Goal: Navigation & Orientation: Find specific page/section

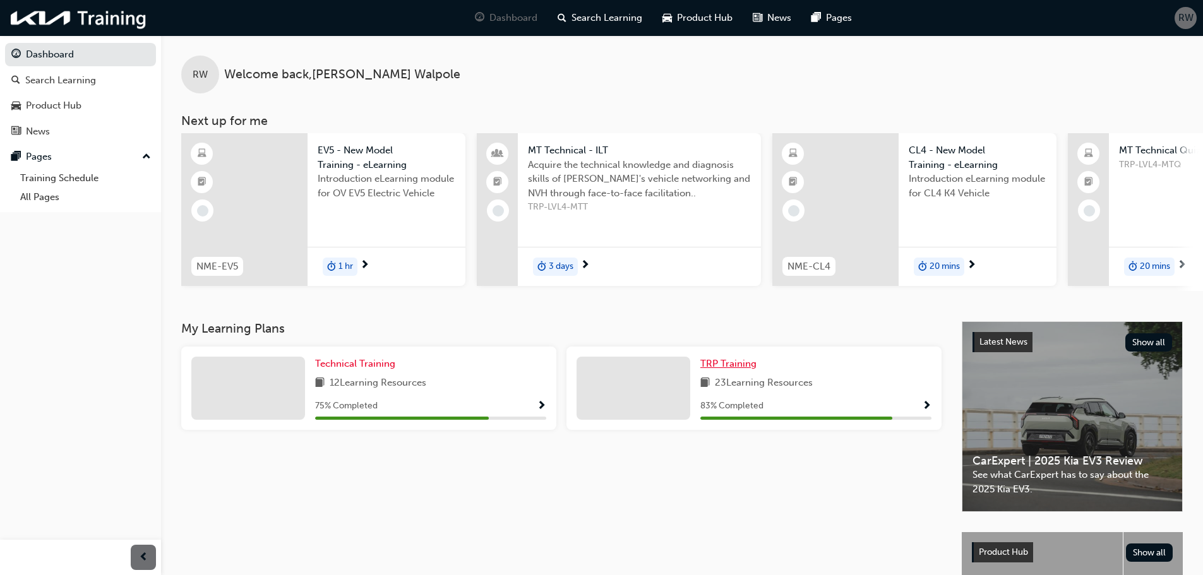
drag, startPoint x: 733, startPoint y: 370, endPoint x: 745, endPoint y: 385, distance: 18.4
click at [733, 370] on span "TRP Training" at bounding box center [729, 363] width 56 height 11
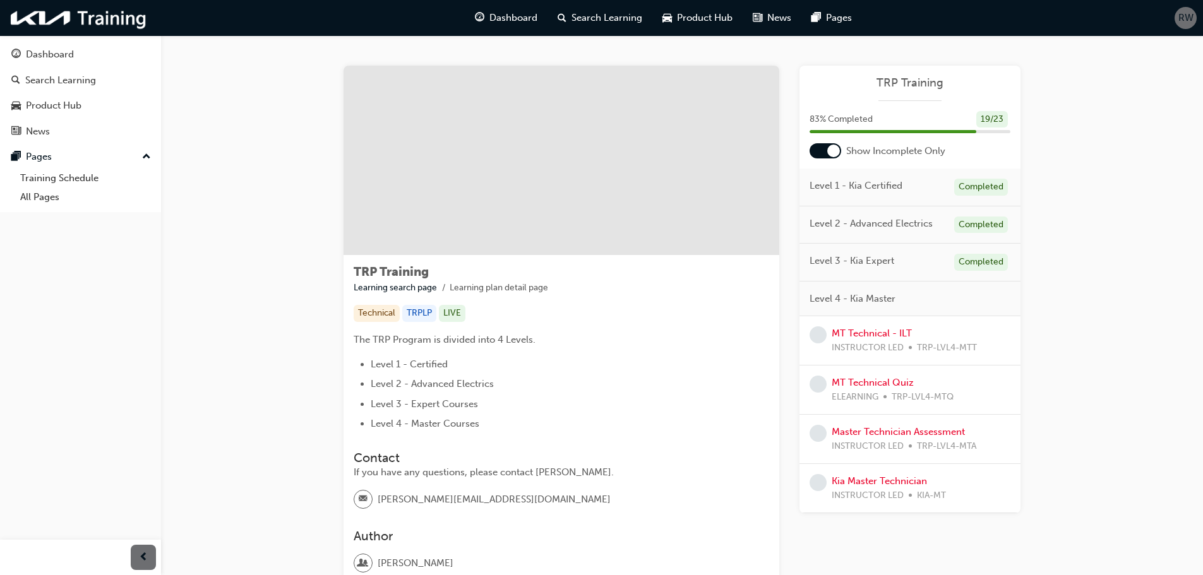
click at [829, 153] on div at bounding box center [834, 151] width 13 height 13
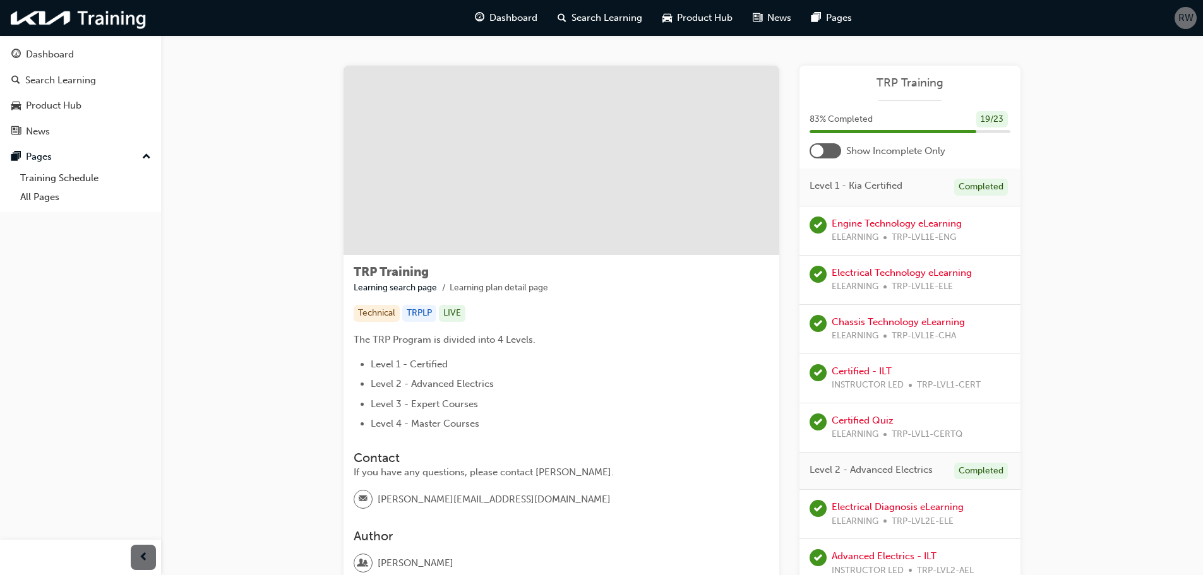
click at [827, 154] on div at bounding box center [826, 150] width 32 height 15
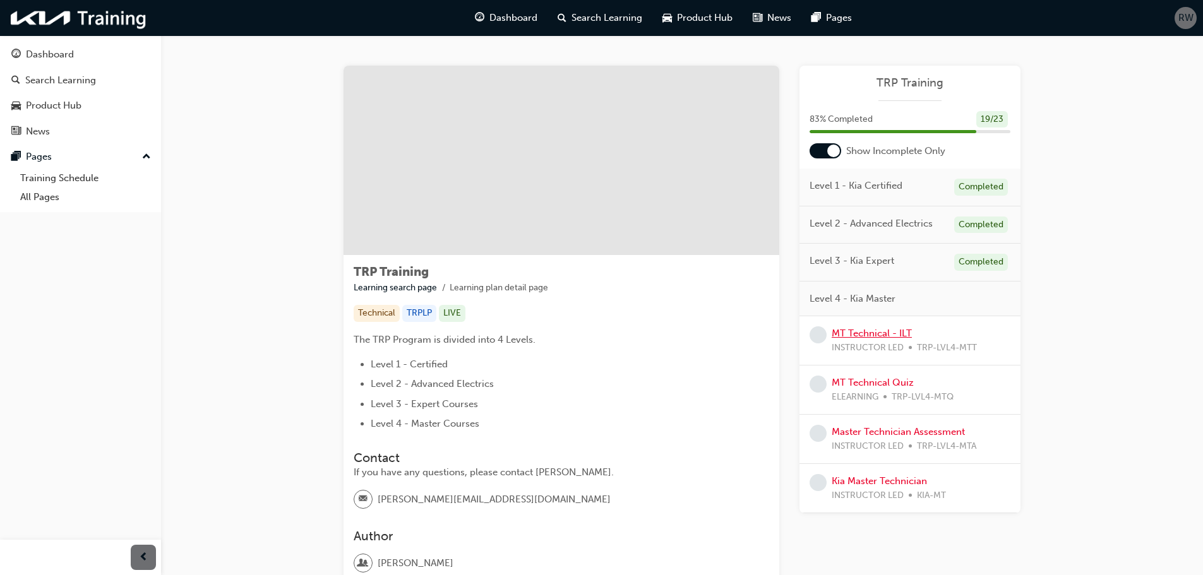
click at [869, 337] on link "MT Technical - ILT" at bounding box center [872, 333] width 80 height 11
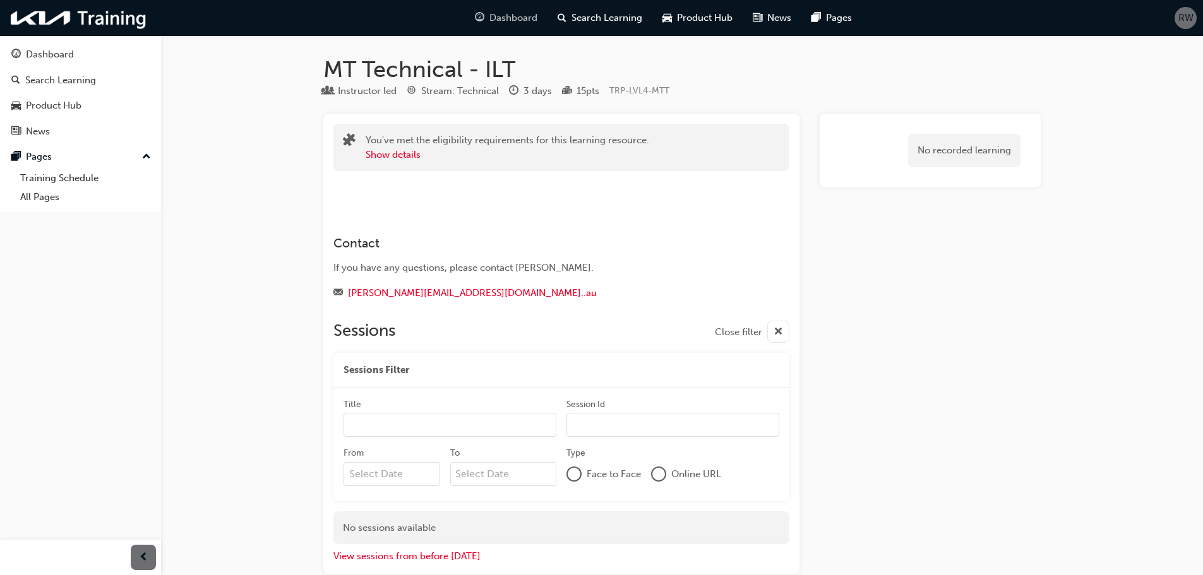
click at [520, 21] on span "Dashboard" at bounding box center [514, 18] width 48 height 15
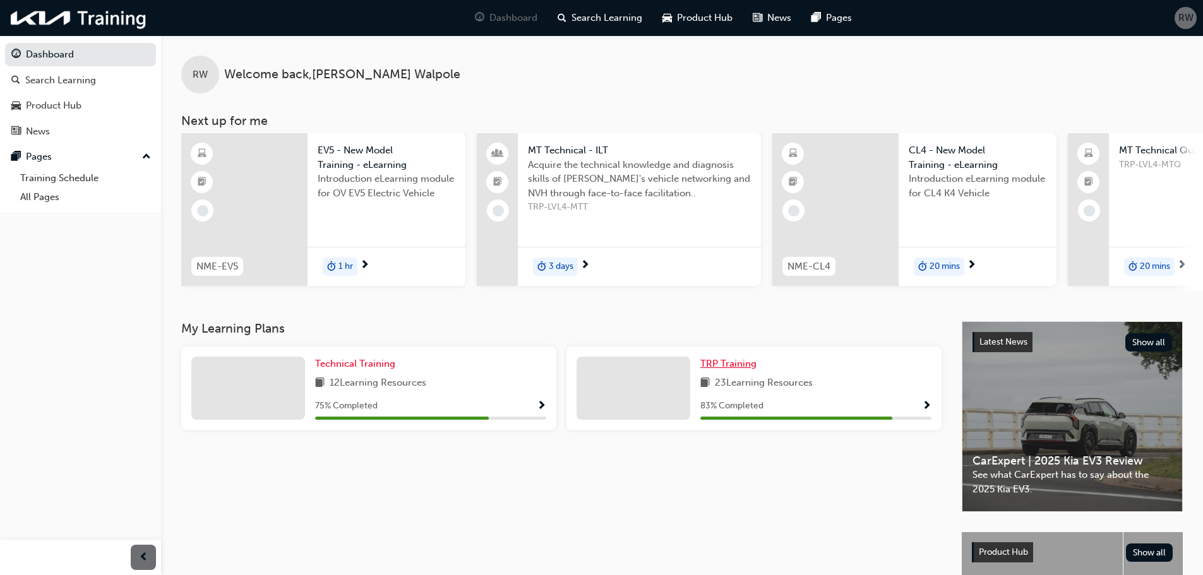
click at [721, 370] on span "TRP Training" at bounding box center [729, 363] width 56 height 11
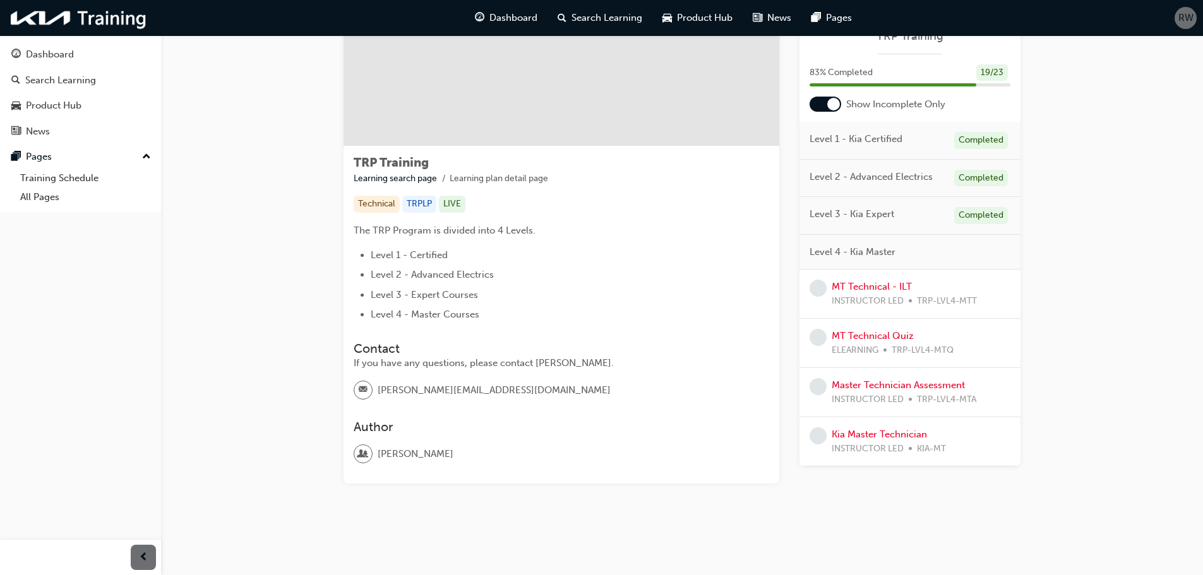
scroll to position [110, 0]
click at [887, 339] on link "MT Technical Quiz" at bounding box center [873, 335] width 82 height 11
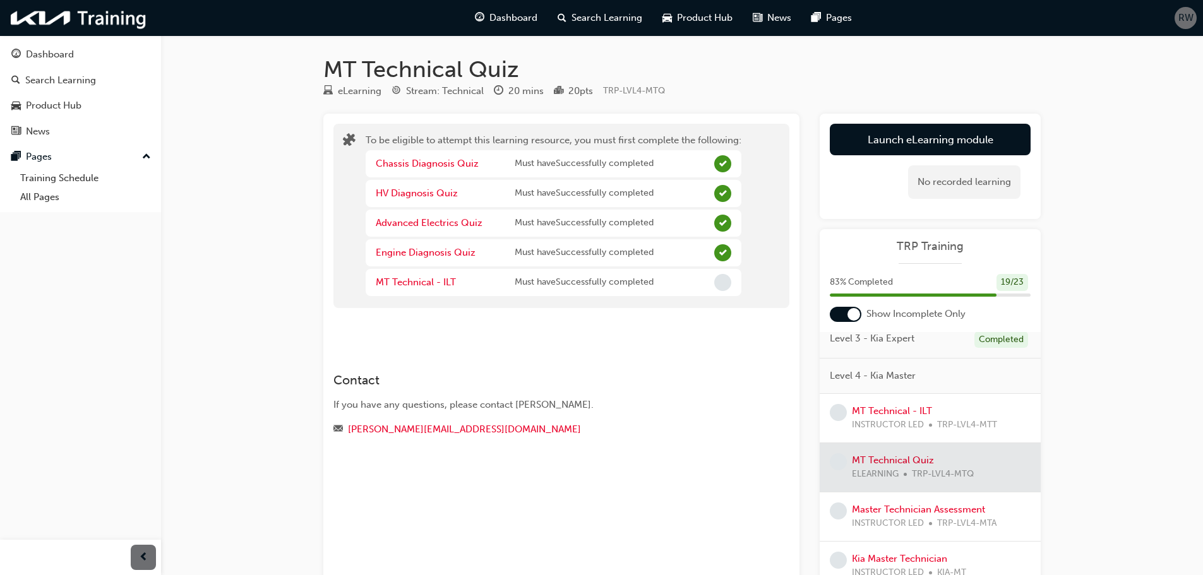
scroll to position [92, 0]
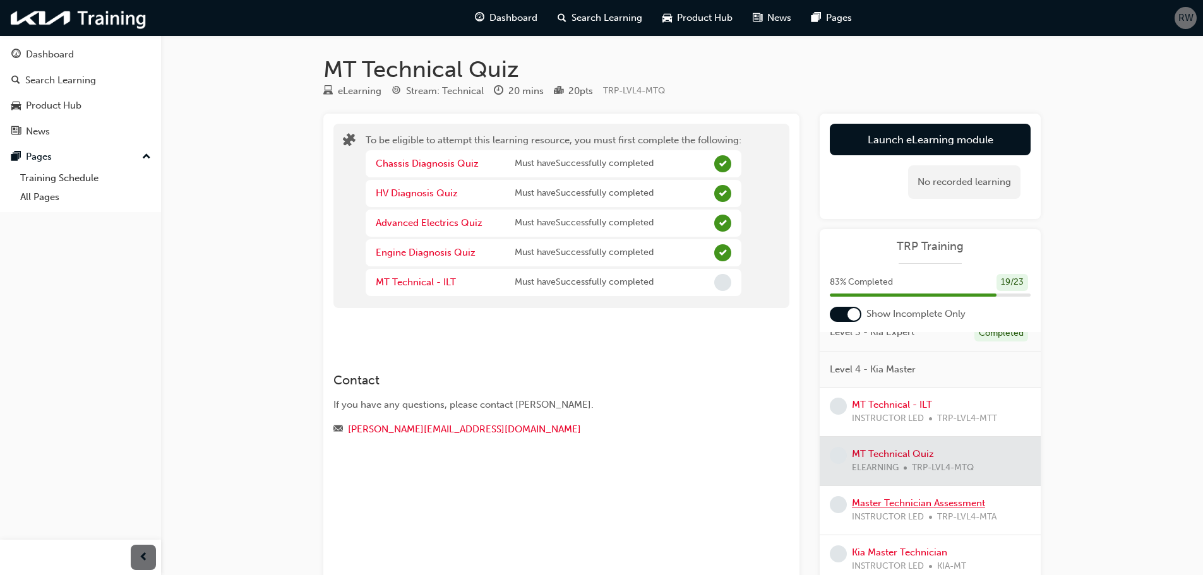
click at [908, 507] on link "Master Technician Assessment" at bounding box center [918, 503] width 133 height 11
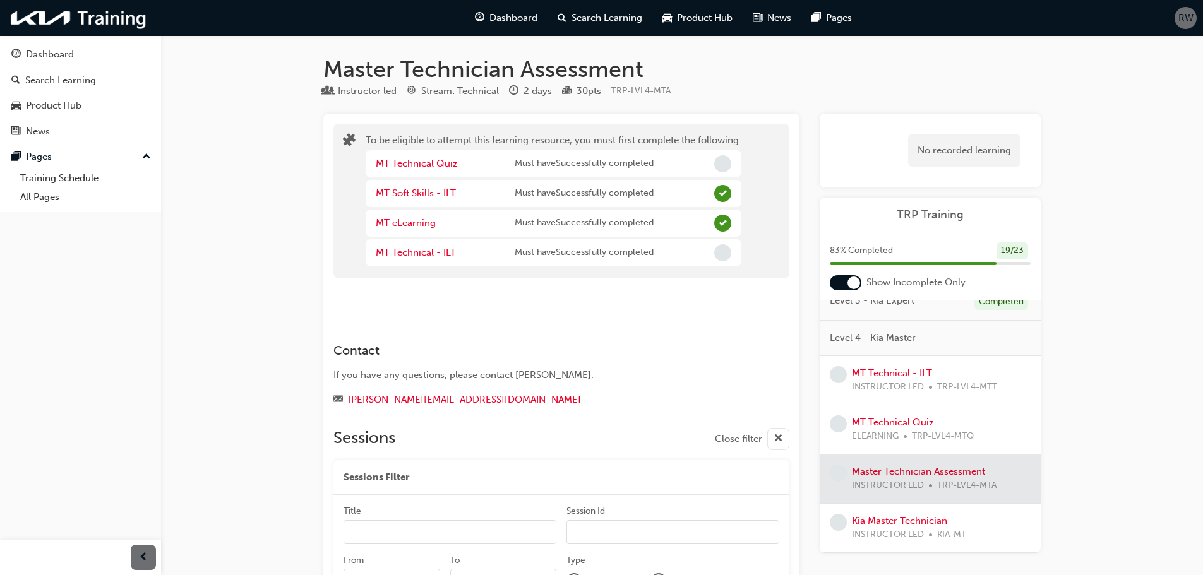
click at [882, 373] on link "MT Technical - ILT" at bounding box center [892, 373] width 80 height 11
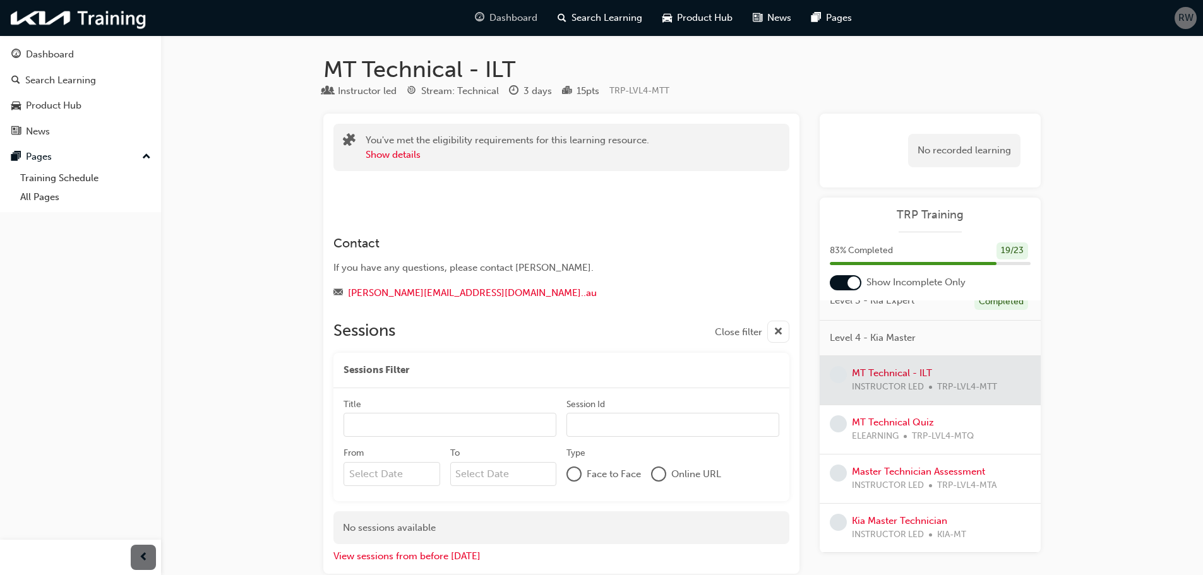
click at [511, 20] on span "Dashboard" at bounding box center [514, 18] width 48 height 15
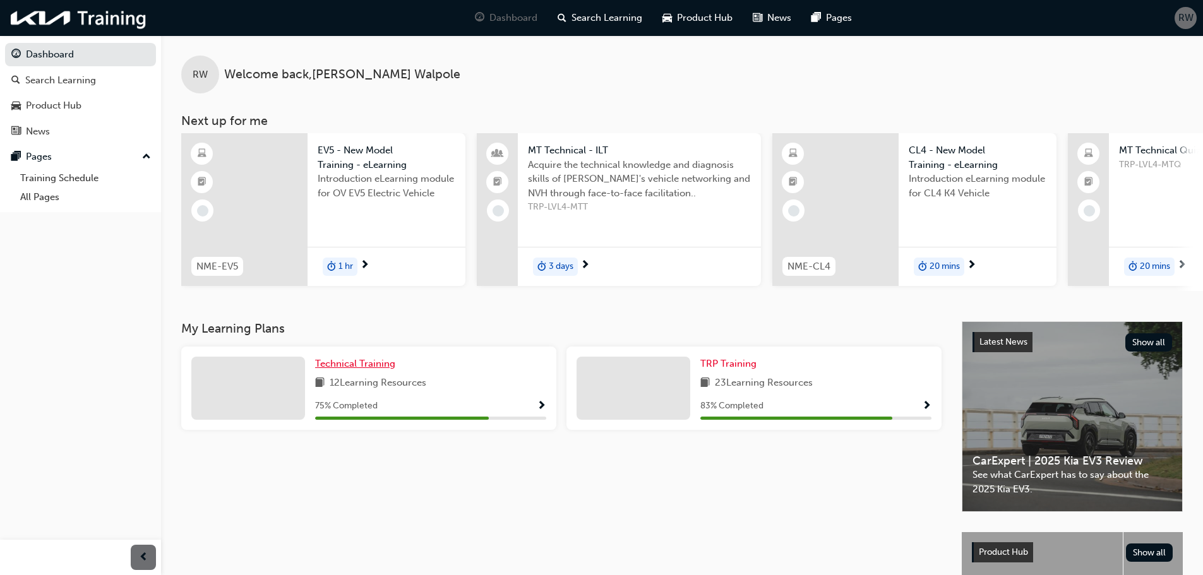
click at [351, 368] on span "Technical Training" at bounding box center [355, 363] width 80 height 11
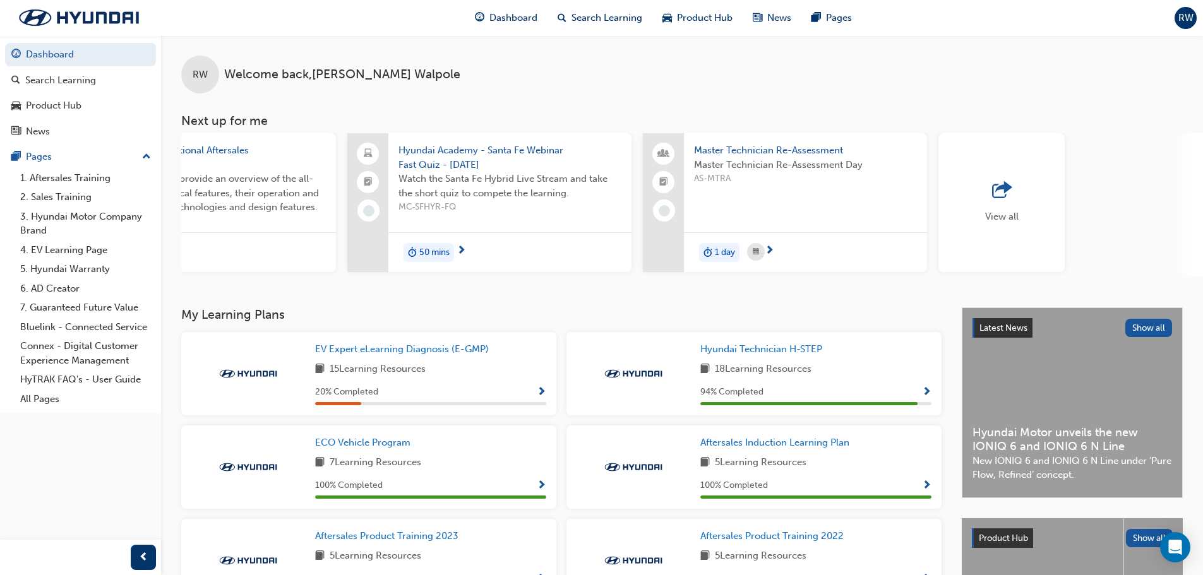
scroll to position [0, 750]
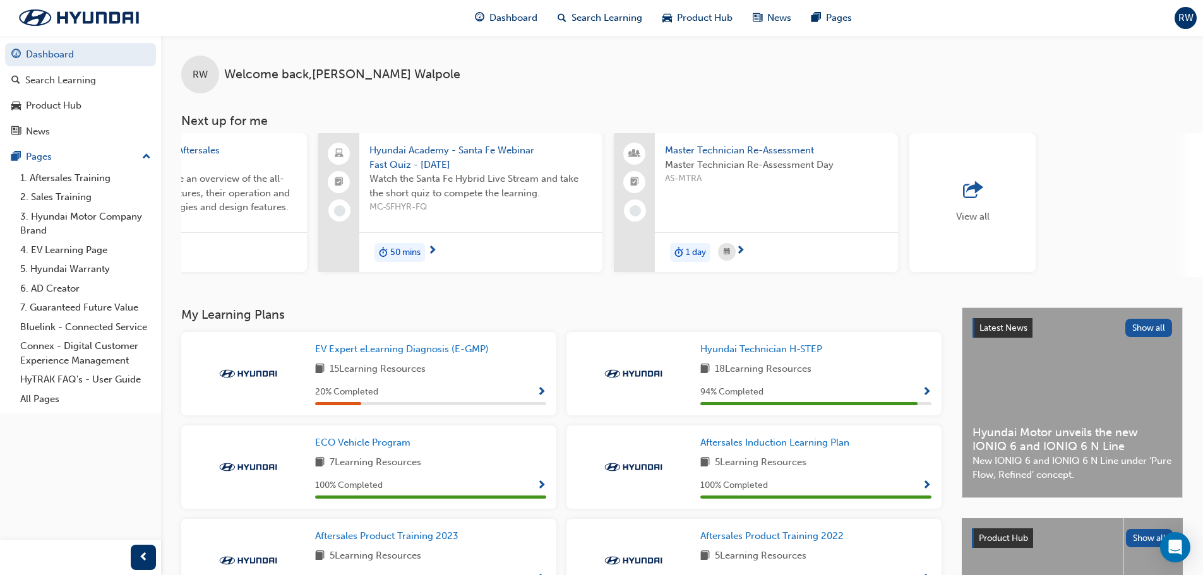
click at [995, 191] on div "View all" at bounding box center [973, 202] width 126 height 139
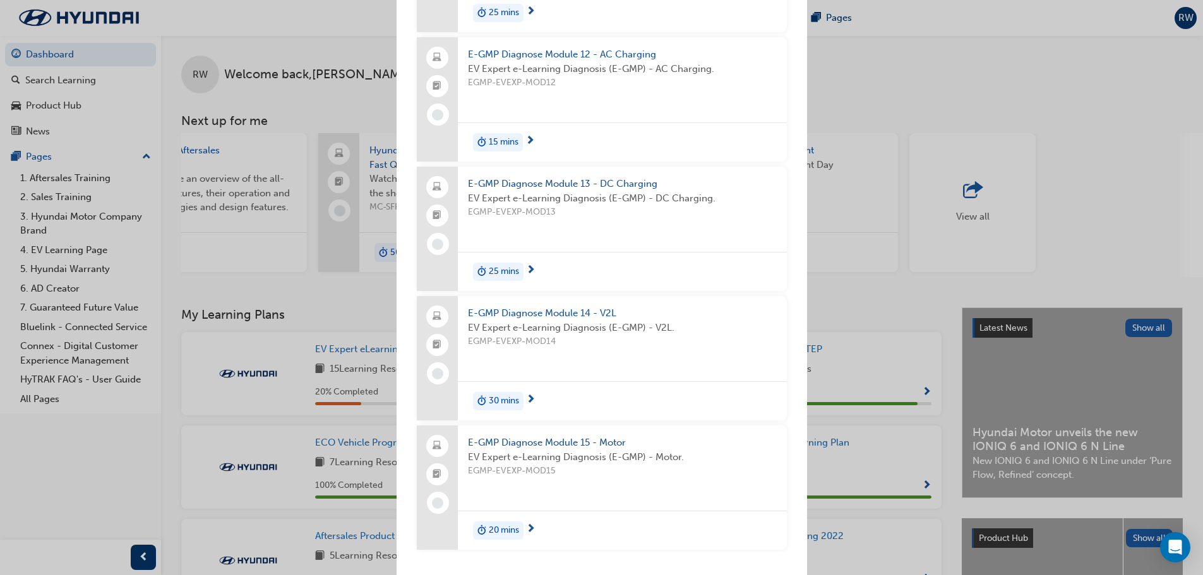
scroll to position [2771, 0]
click at [1009, 56] on div "Next up for me E-GMP Diagnose Module 4 - Capacitor EV Expert e-Learning Diagnos…" at bounding box center [601, 287] width 1203 height 575
